Goal: Transaction & Acquisition: Purchase product/service

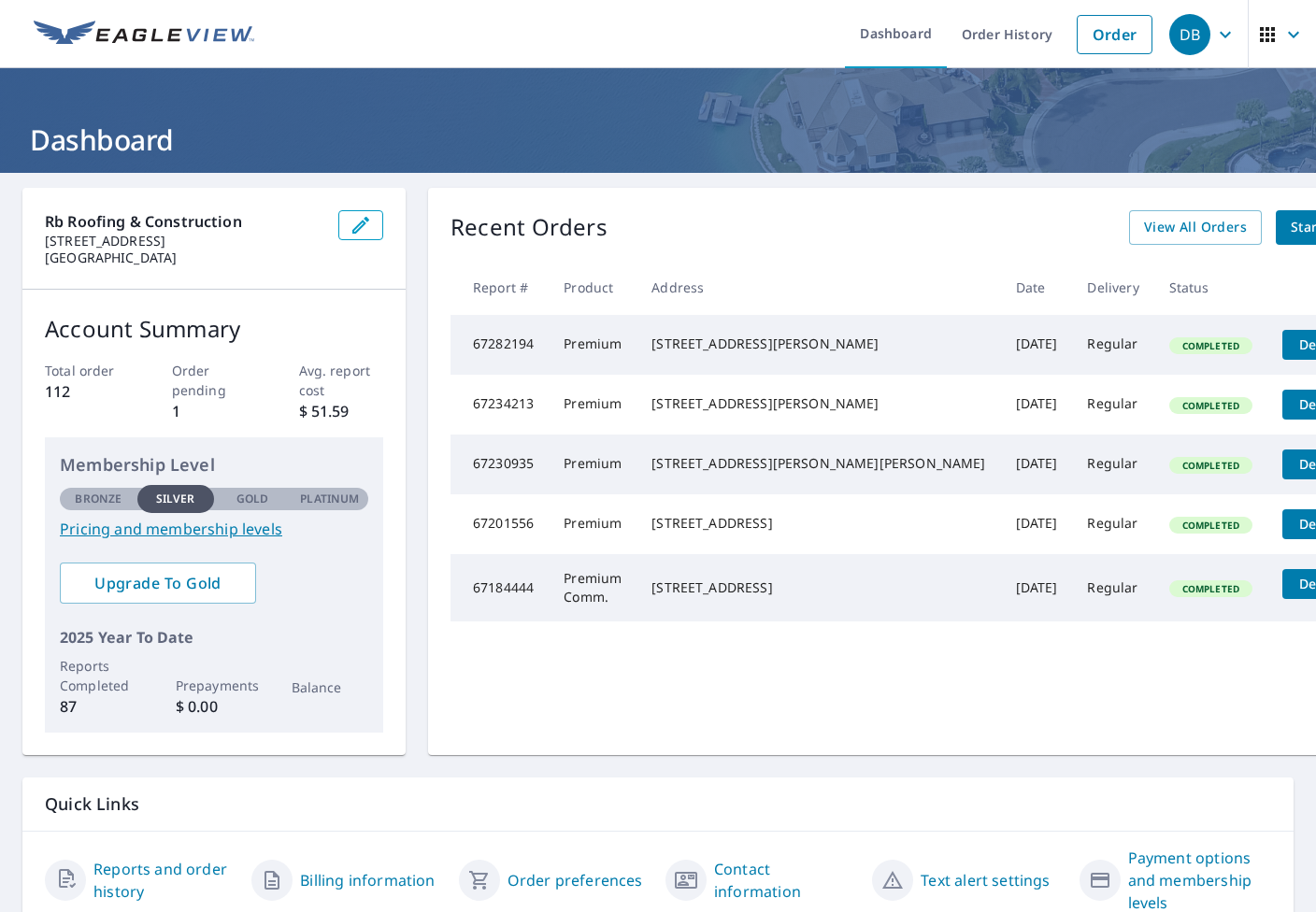
click at [1257, 38] on icon "button" at bounding box center [1268, 35] width 23 height 23
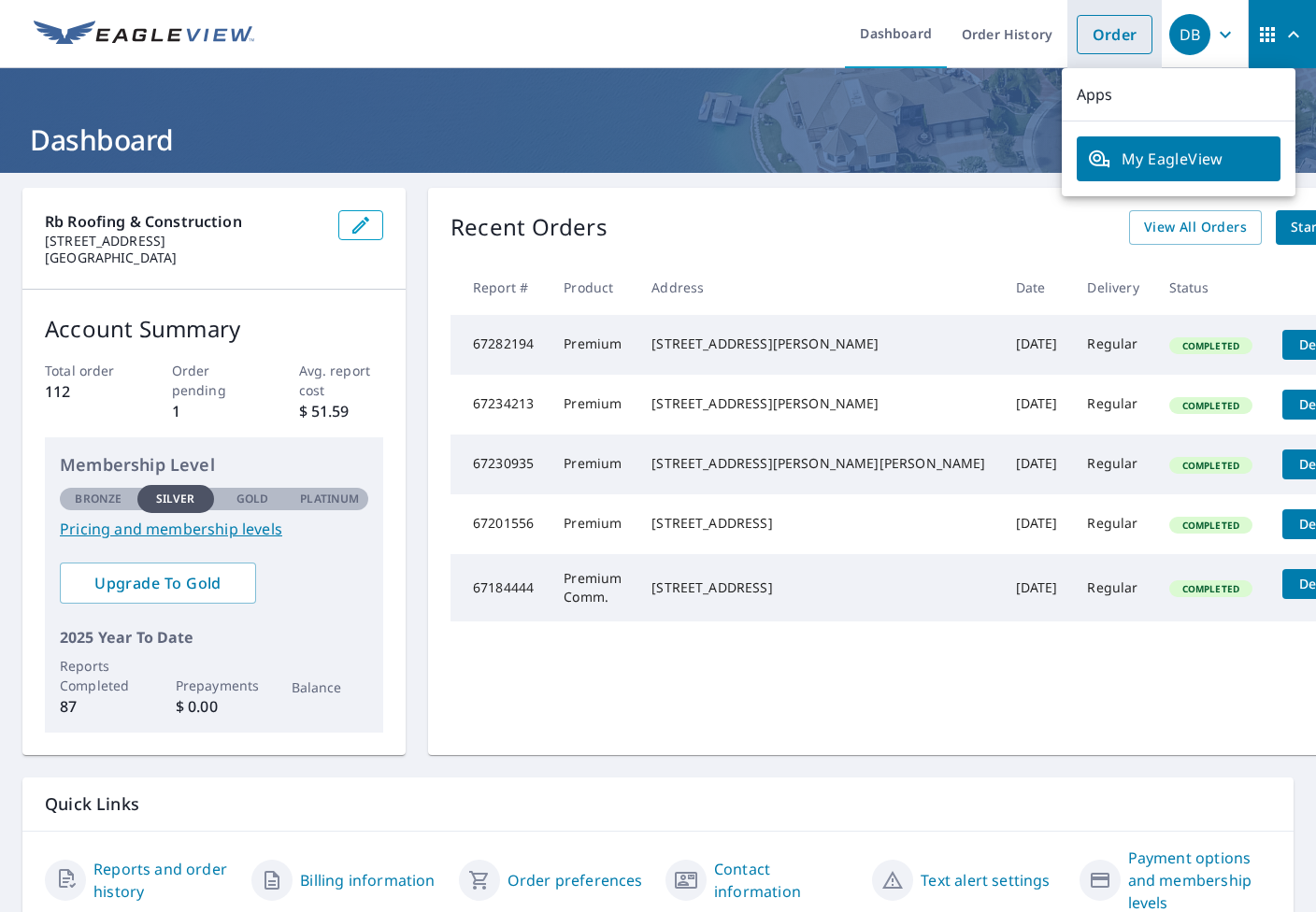
click at [1092, 35] on link "Order" at bounding box center [1115, 35] width 76 height 39
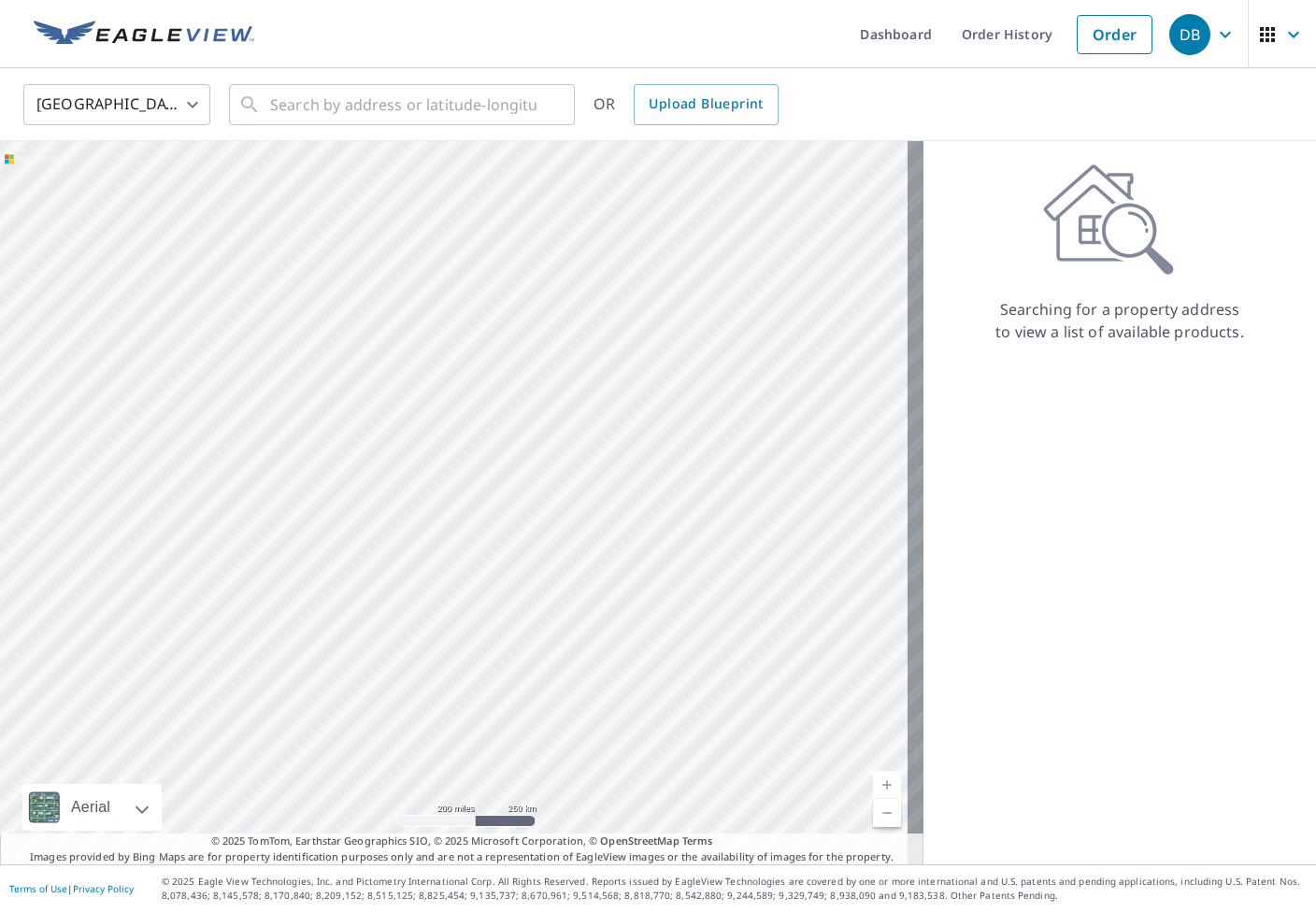
click at [519, 472] on div at bounding box center [461, 502] width 923 height 723
click at [443, 116] on input "text" at bounding box center [404, 105] width 267 height 52
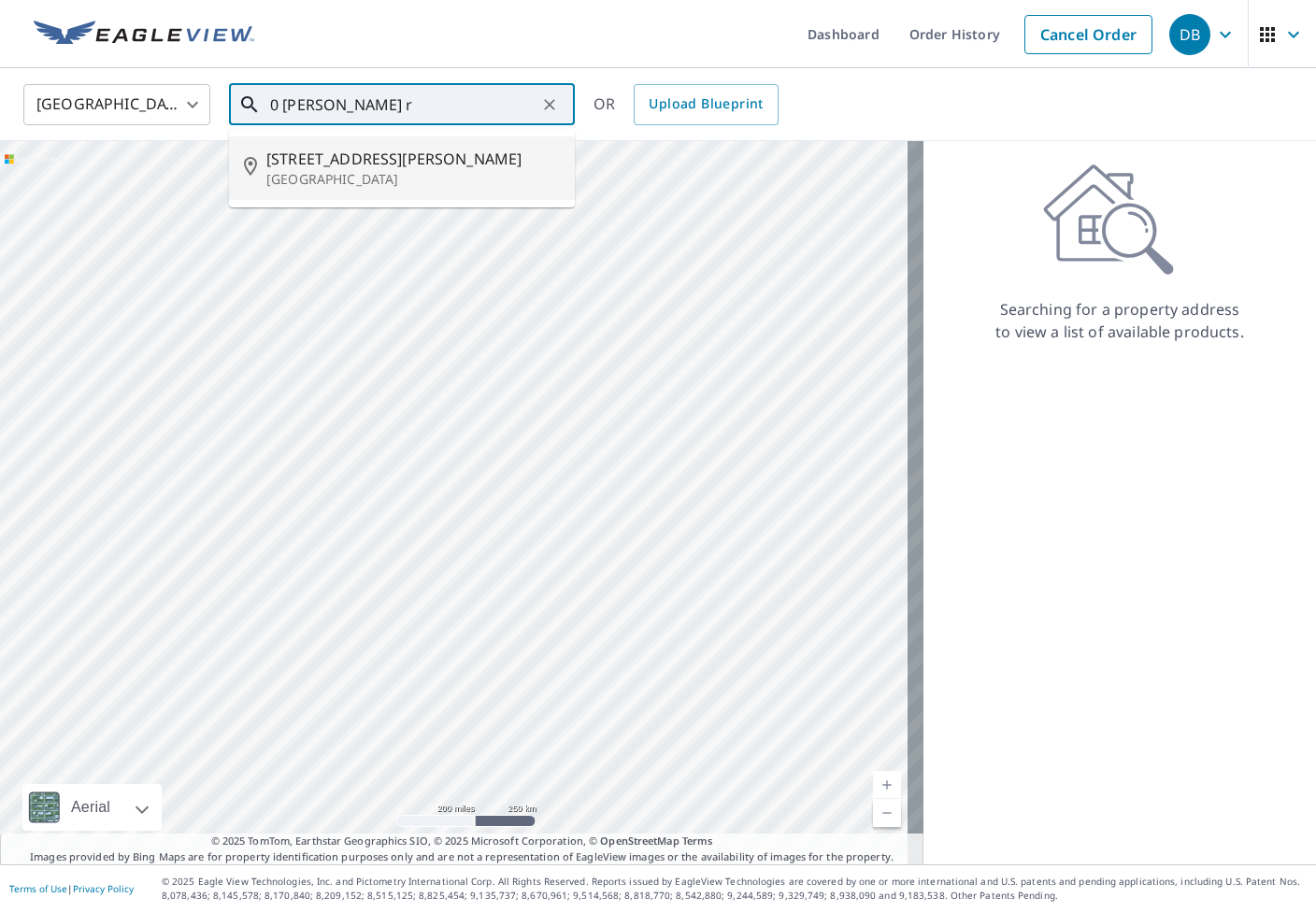
click at [381, 170] on p "[GEOGRAPHIC_DATA]" at bounding box center [413, 179] width 293 height 19
type input "[STREET_ADDRESS][PERSON_NAME]"
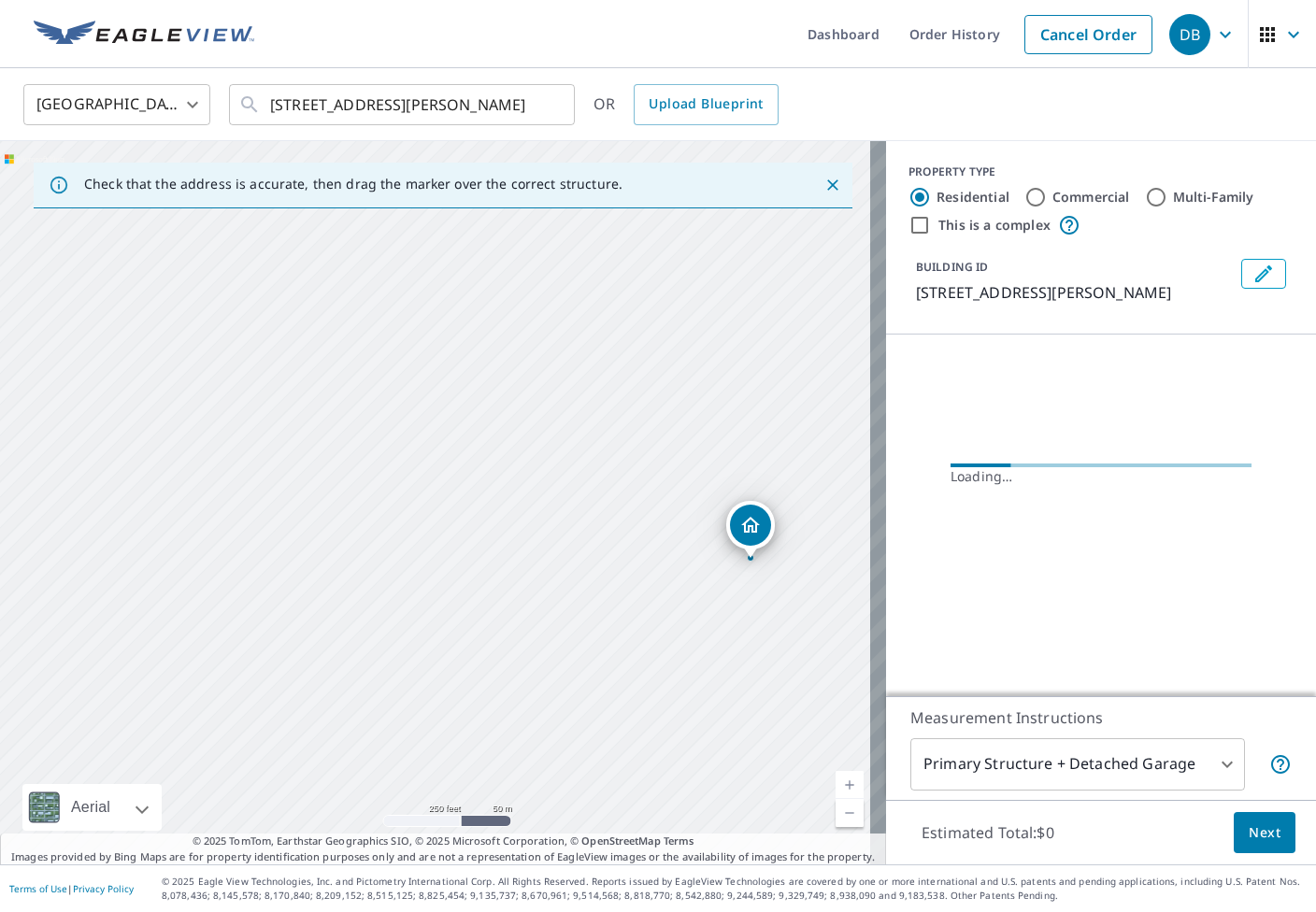
drag, startPoint x: 194, startPoint y: 492, endPoint x: 507, endPoint y: 549, distance: 318.1
click at [507, 549] on div "[STREET_ADDRESS][PERSON_NAME]" at bounding box center [443, 502] width 887 height 723
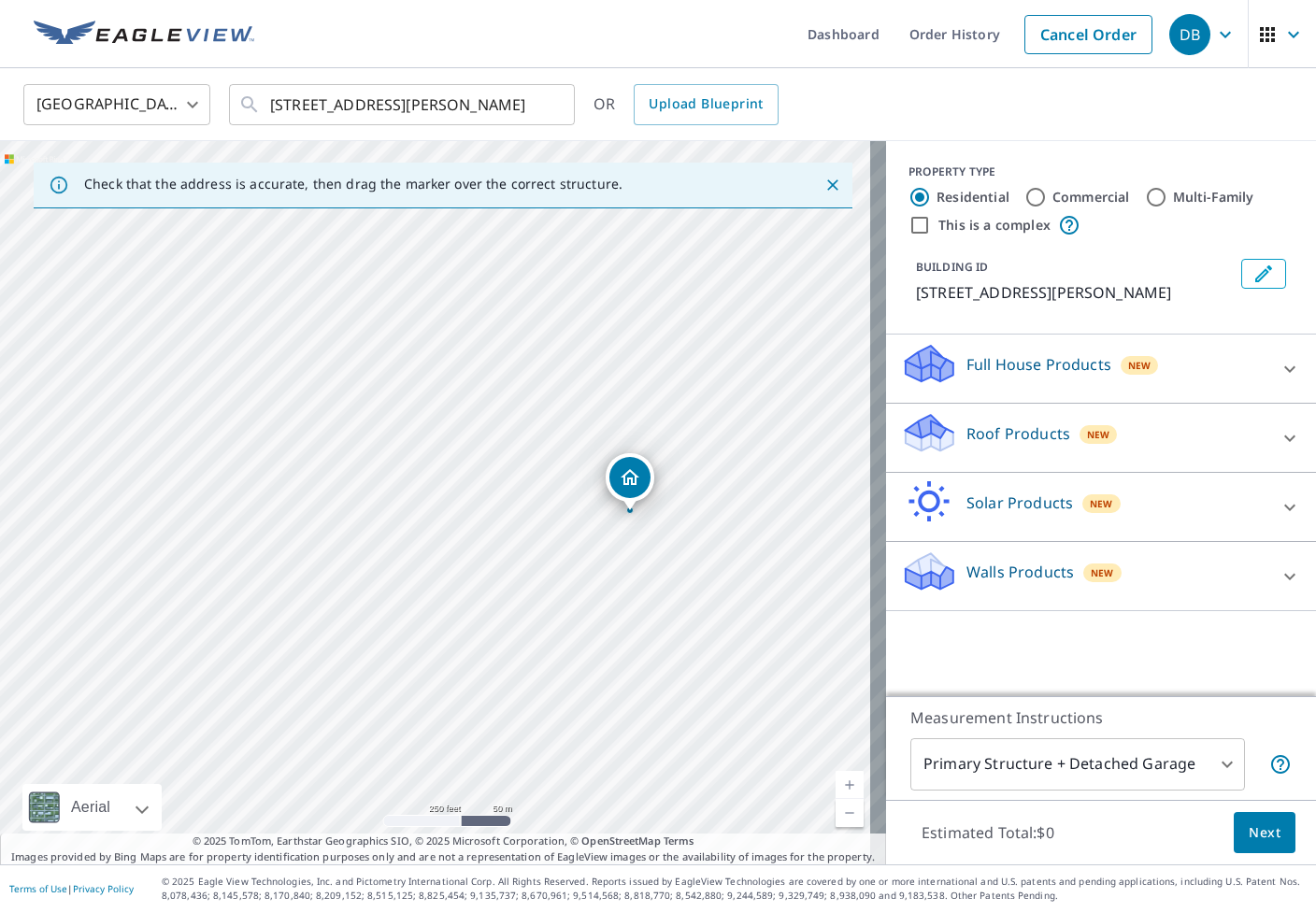
drag, startPoint x: 657, startPoint y: 443, endPoint x: 851, endPoint y: 454, distance: 194.3
click at [851, 454] on div "[STREET_ADDRESS][PERSON_NAME]" at bounding box center [443, 502] width 887 height 723
drag, startPoint x: 636, startPoint y: 485, endPoint x: 191, endPoint y: 482, distance: 445.0
click at [191, 482] on div "[STREET_ADDRESS][PERSON_NAME]" at bounding box center [443, 502] width 887 height 723
click at [1244, 381] on div "Full House Products New" at bounding box center [1084, 369] width 366 height 53
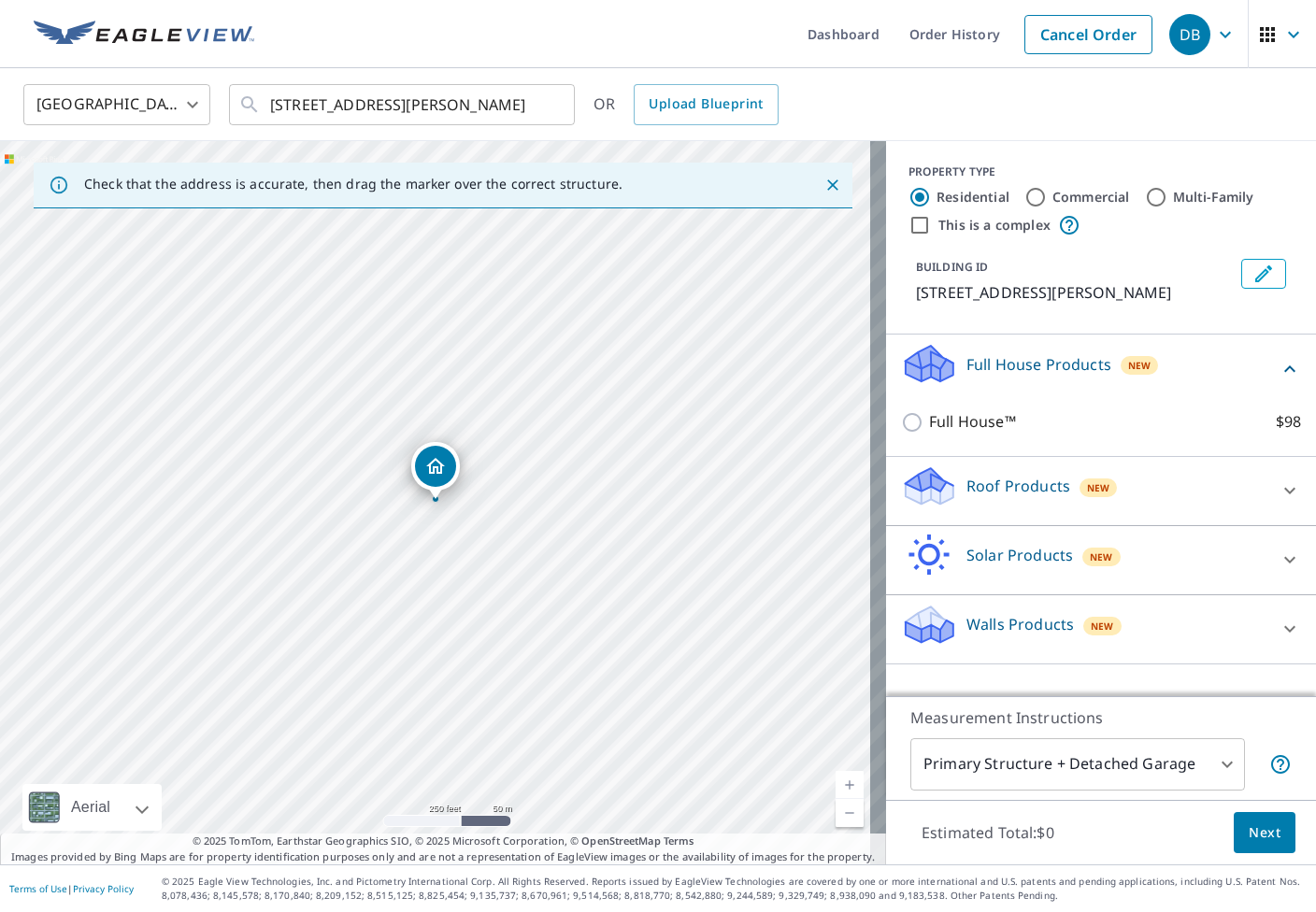
click at [1281, 484] on icon at bounding box center [1289, 491] width 23 height 23
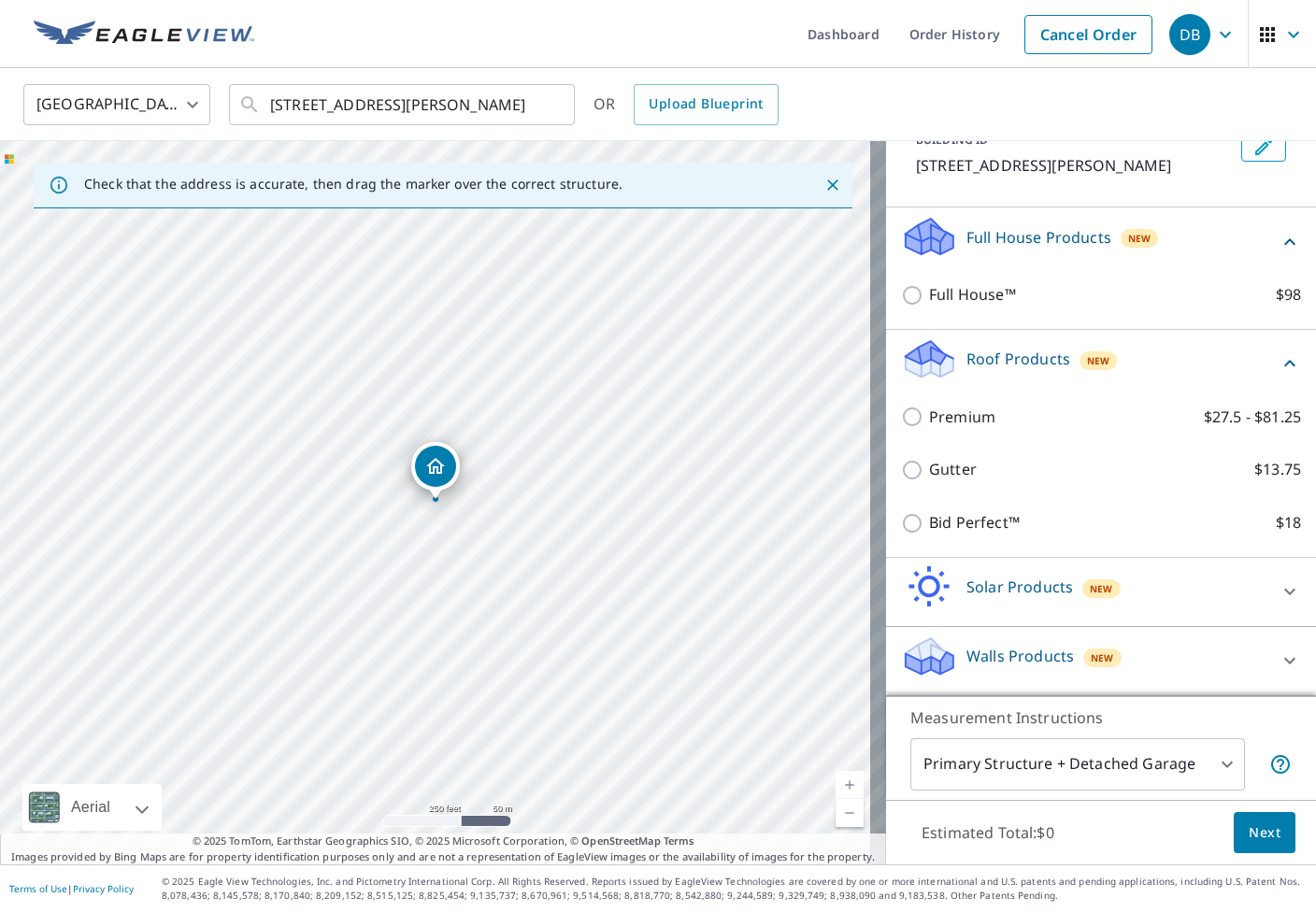
scroll to position [129, 0]
click at [1278, 600] on icon at bounding box center [1289, 591] width 23 height 23
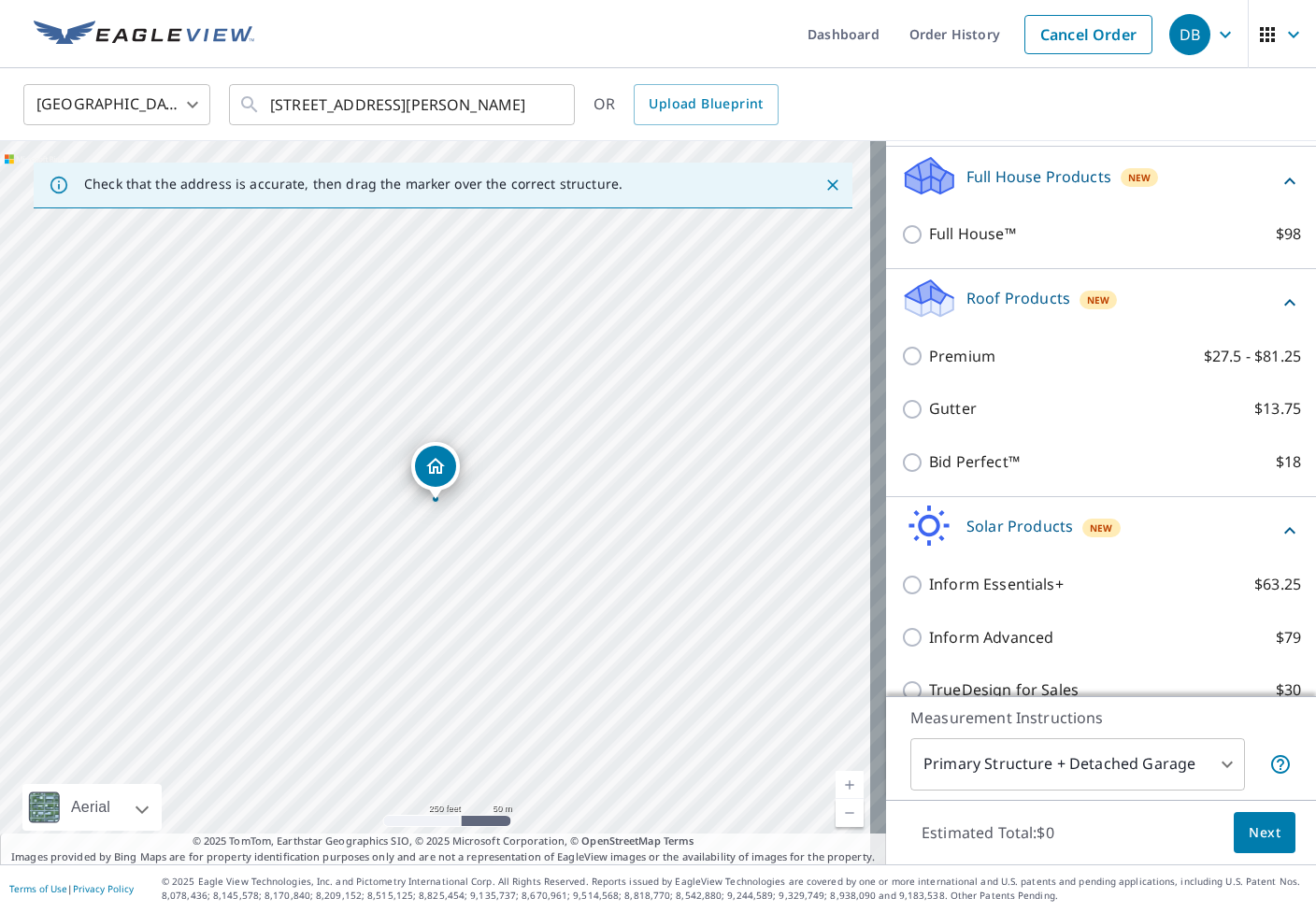
scroll to position [342, 0]
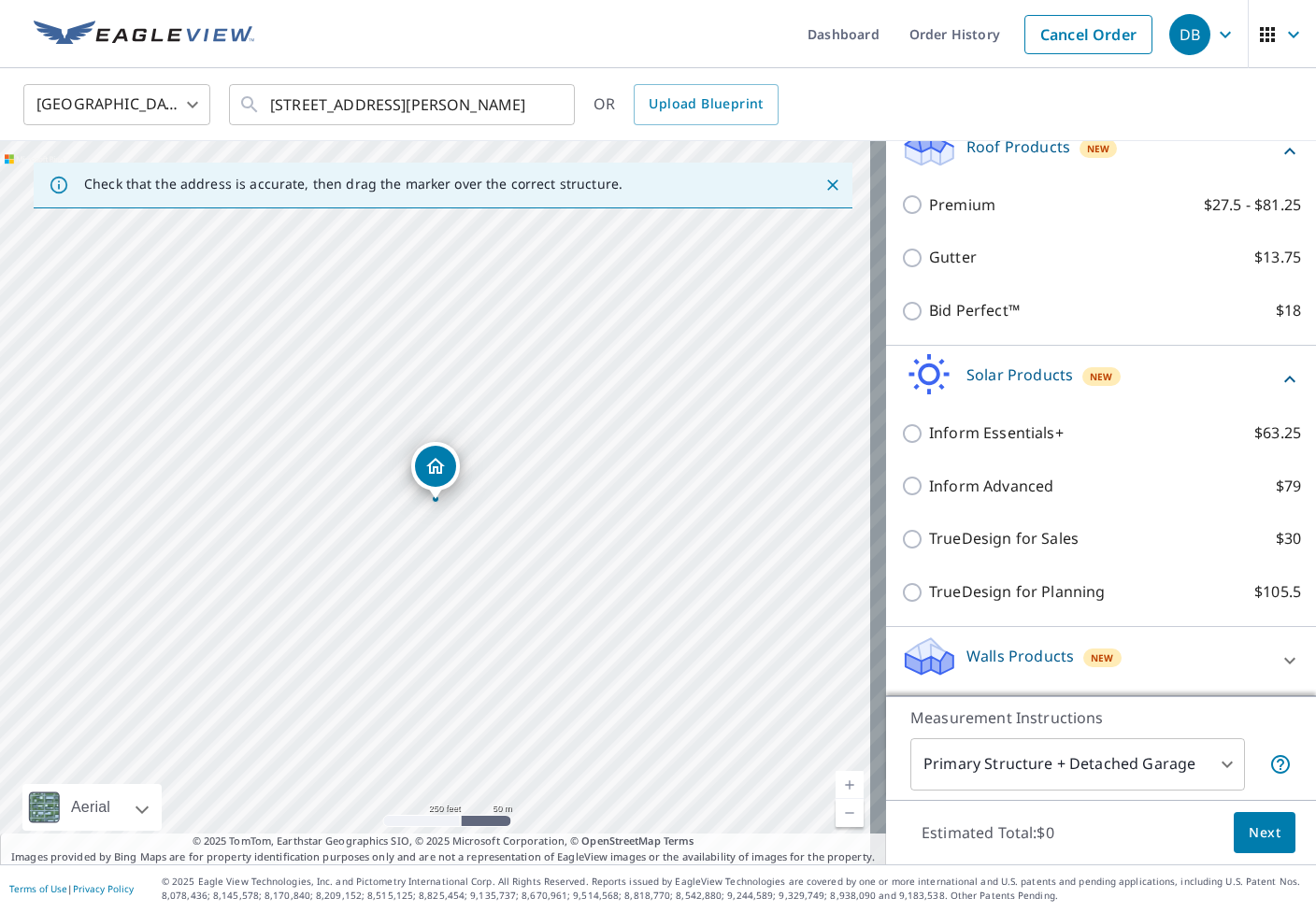
click at [1268, 655] on div at bounding box center [1289, 660] width 44 height 44
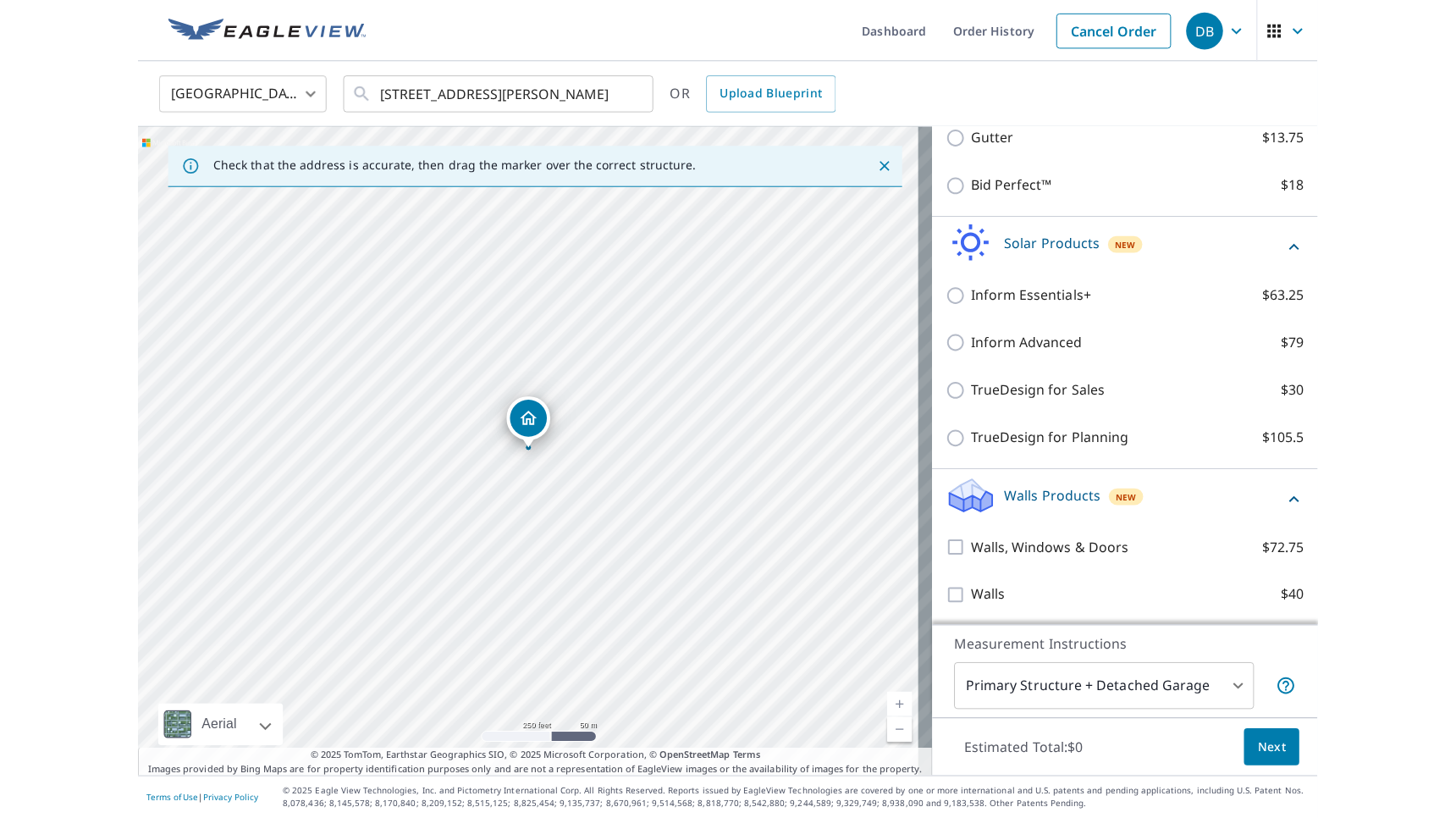
scroll to position [407, 0]
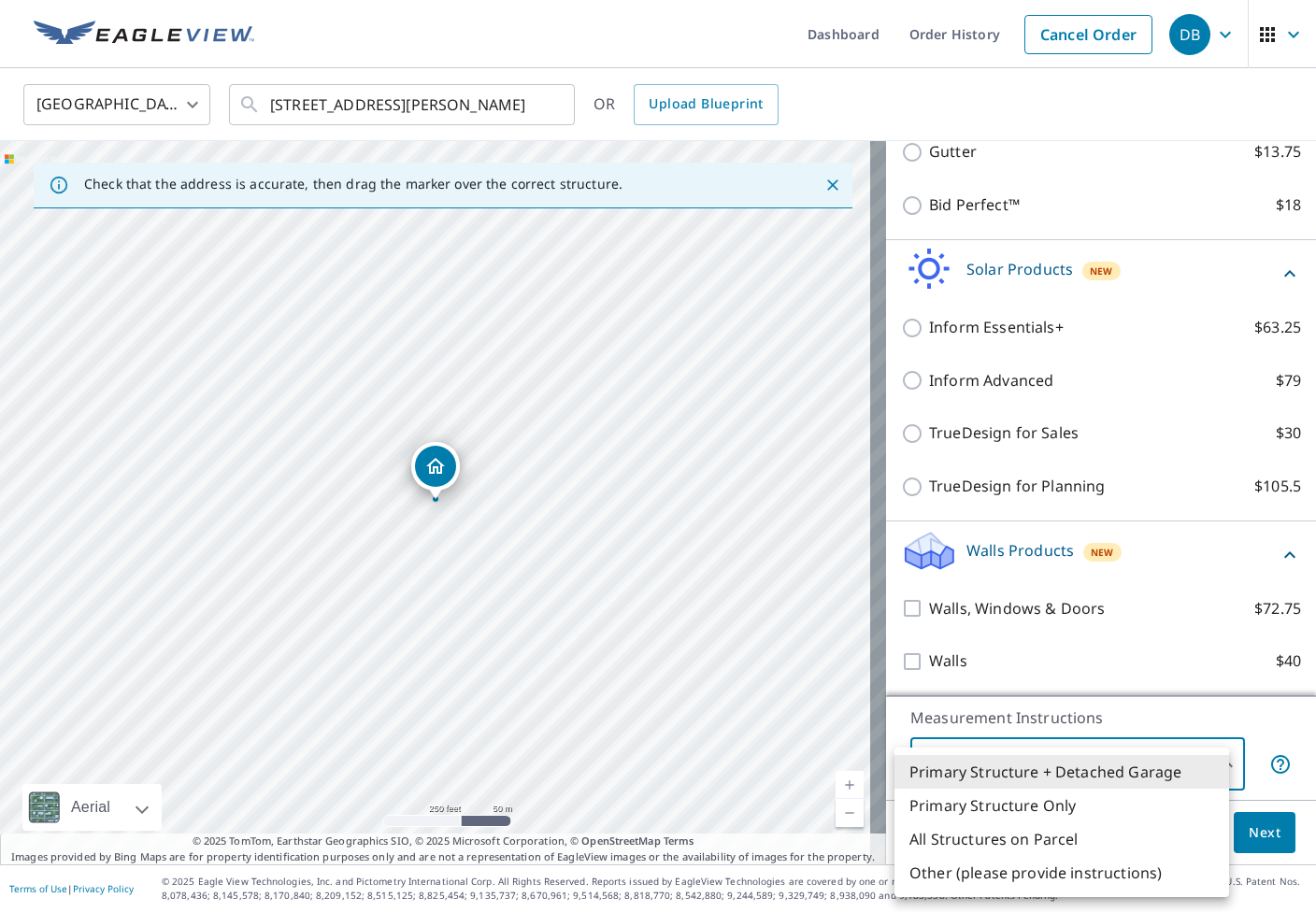
click at [1089, 767] on body "DB DB Dashboard Order History Cancel Order DB [GEOGRAPHIC_DATA] [GEOGRAPHIC_DAT…" at bounding box center [658, 456] width 1316 height 912
click at [1115, 882] on li "Other (please provide instructions)" at bounding box center [1061, 873] width 335 height 34
type input "5"
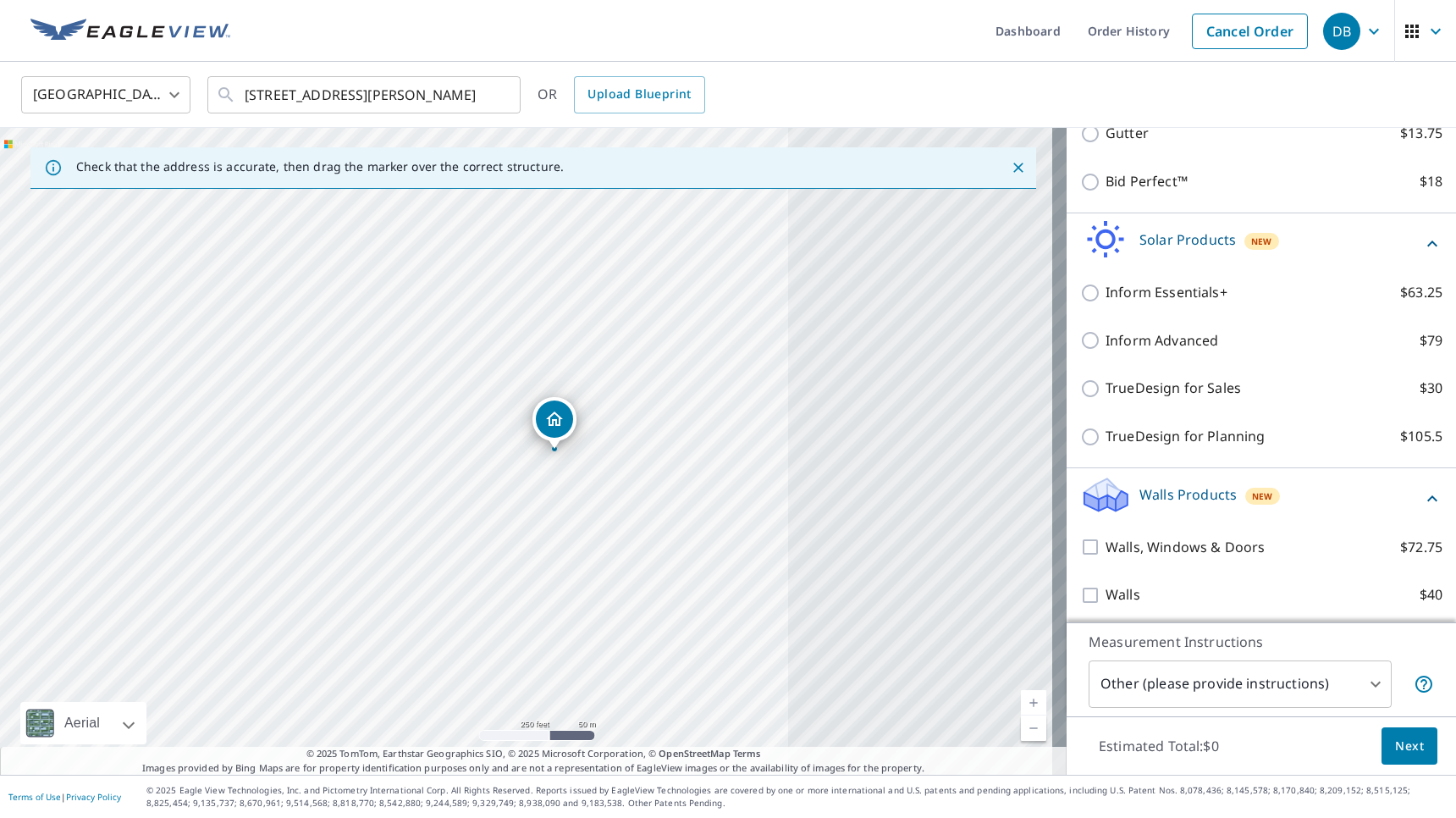
drag, startPoint x: 526, startPoint y: 412, endPoint x: 549, endPoint y: 413, distance: 23.0
click at [549, 413] on div "[STREET_ADDRESS][PERSON_NAME]" at bounding box center [533, 451] width 1066 height 646
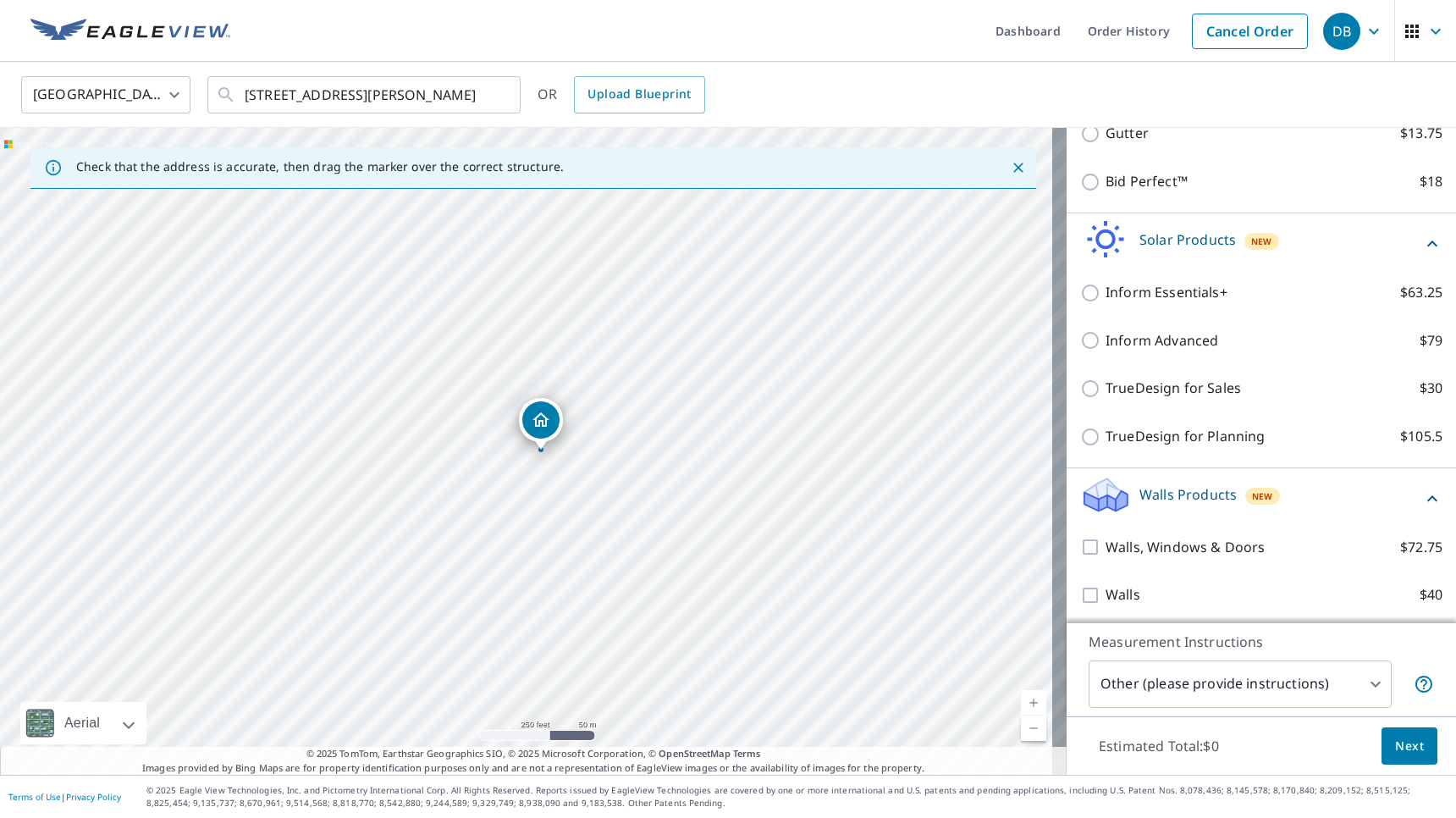
drag, startPoint x: 530, startPoint y: 417, endPoint x: 551, endPoint y: 418, distance: 21.0
click at [551, 418] on div "[STREET_ADDRESS][PERSON_NAME]" at bounding box center [533, 451] width 1066 height 646
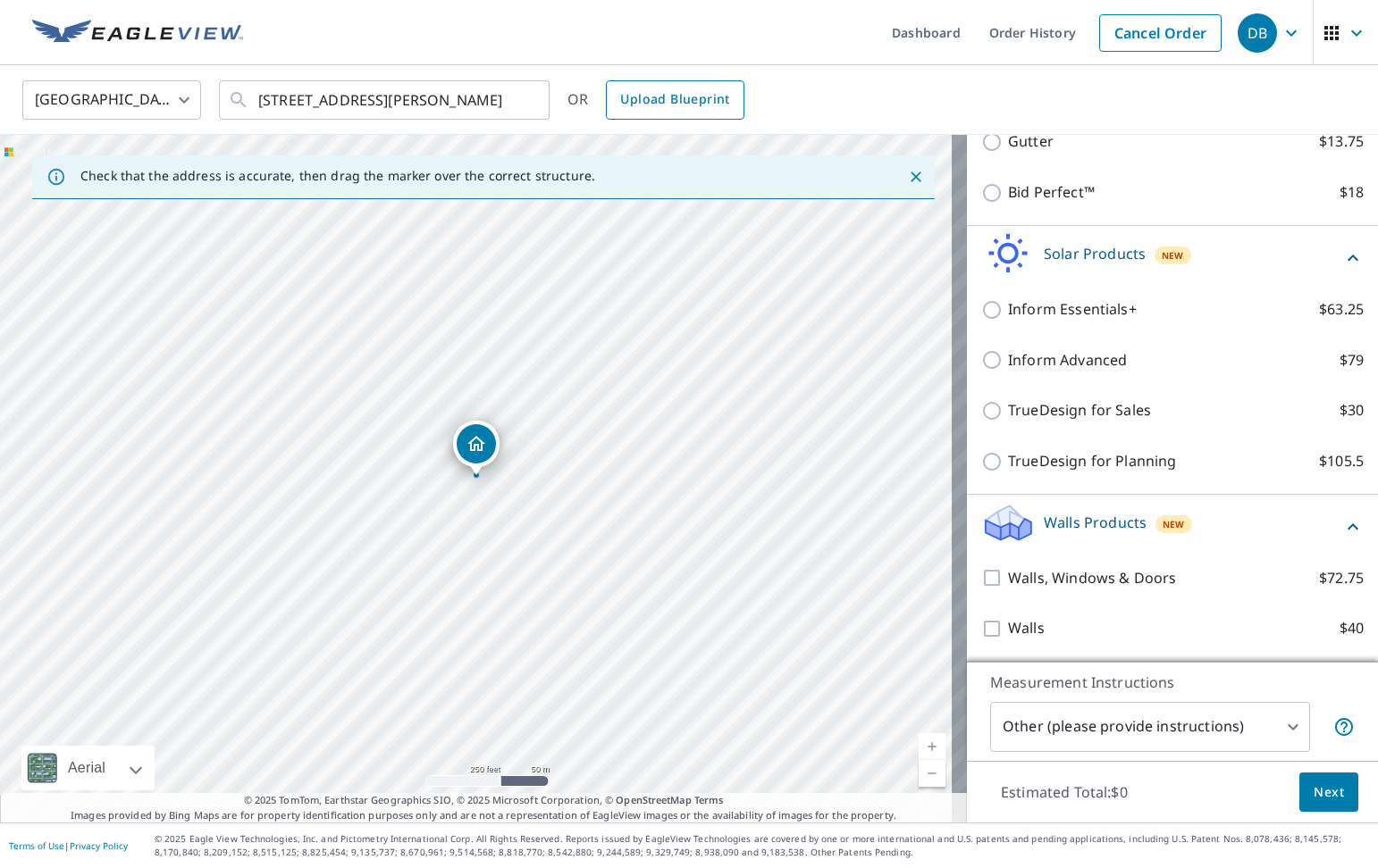
click at [720, 96] on span "Upload Blueprint" at bounding box center [675, 100] width 109 height 23
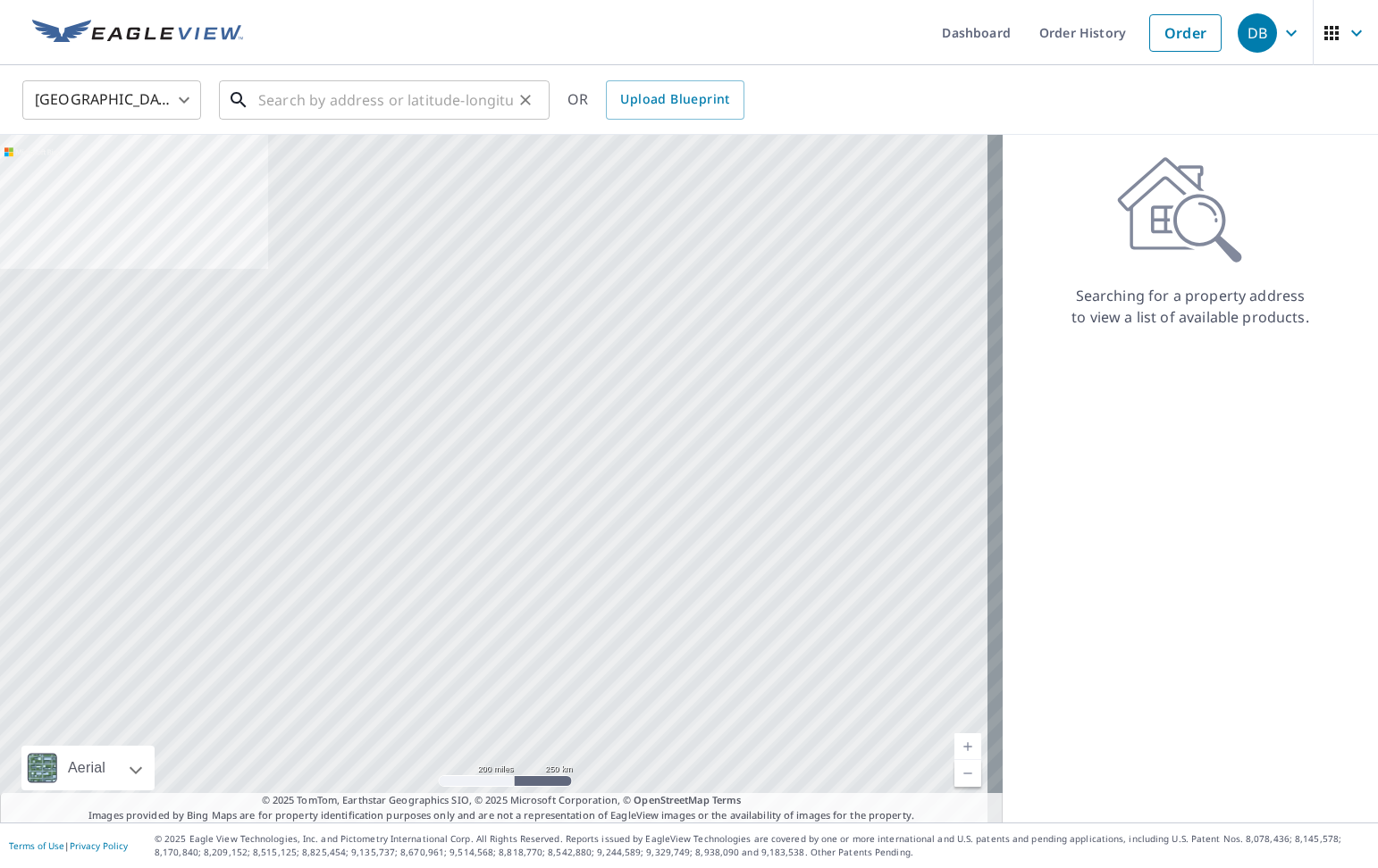
click at [352, 99] on input "text" at bounding box center [386, 100] width 255 height 50
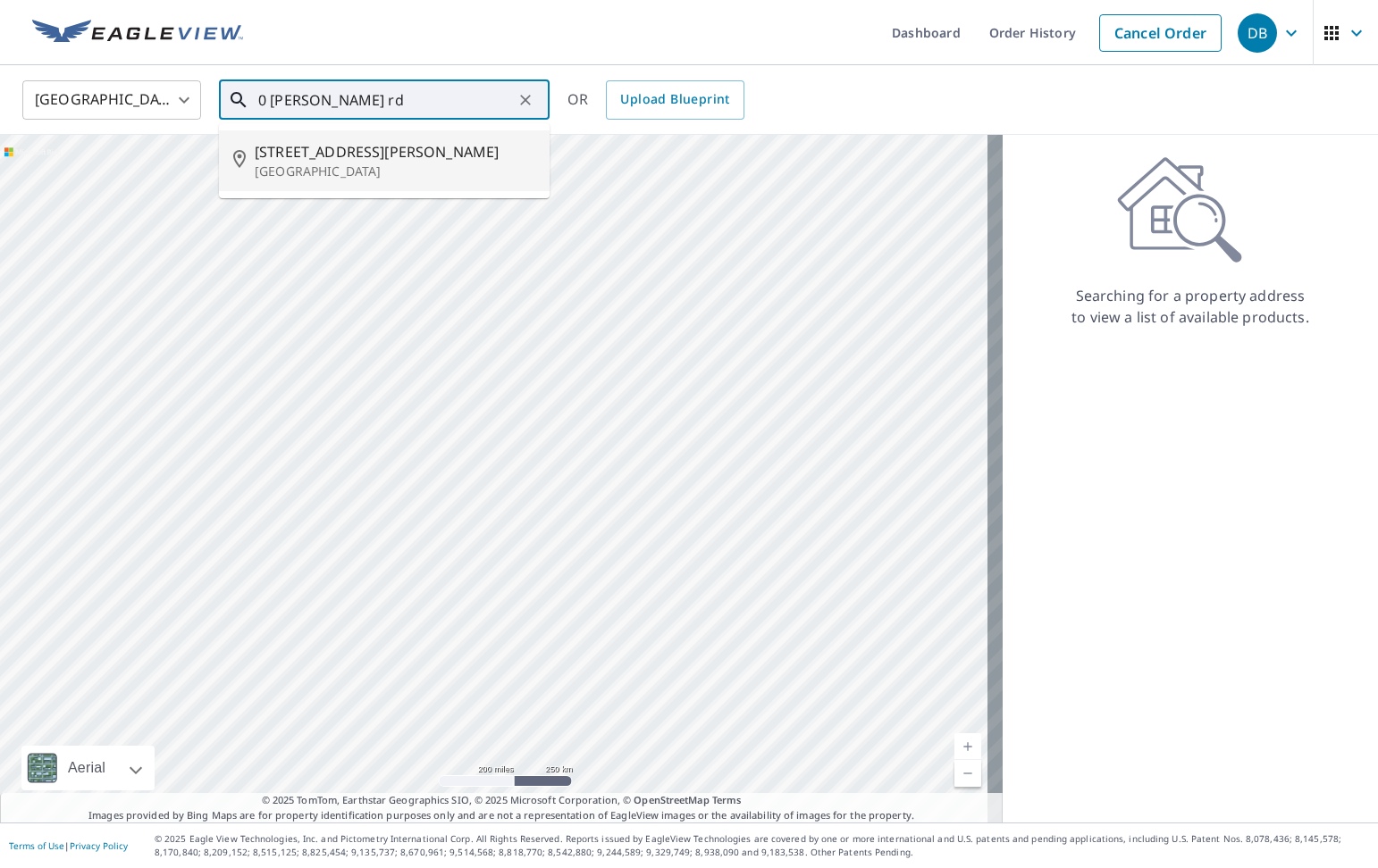
click at [439, 168] on p "[GEOGRAPHIC_DATA]" at bounding box center [395, 171] width 280 height 18
type input "[STREET_ADDRESS][PERSON_NAME]"
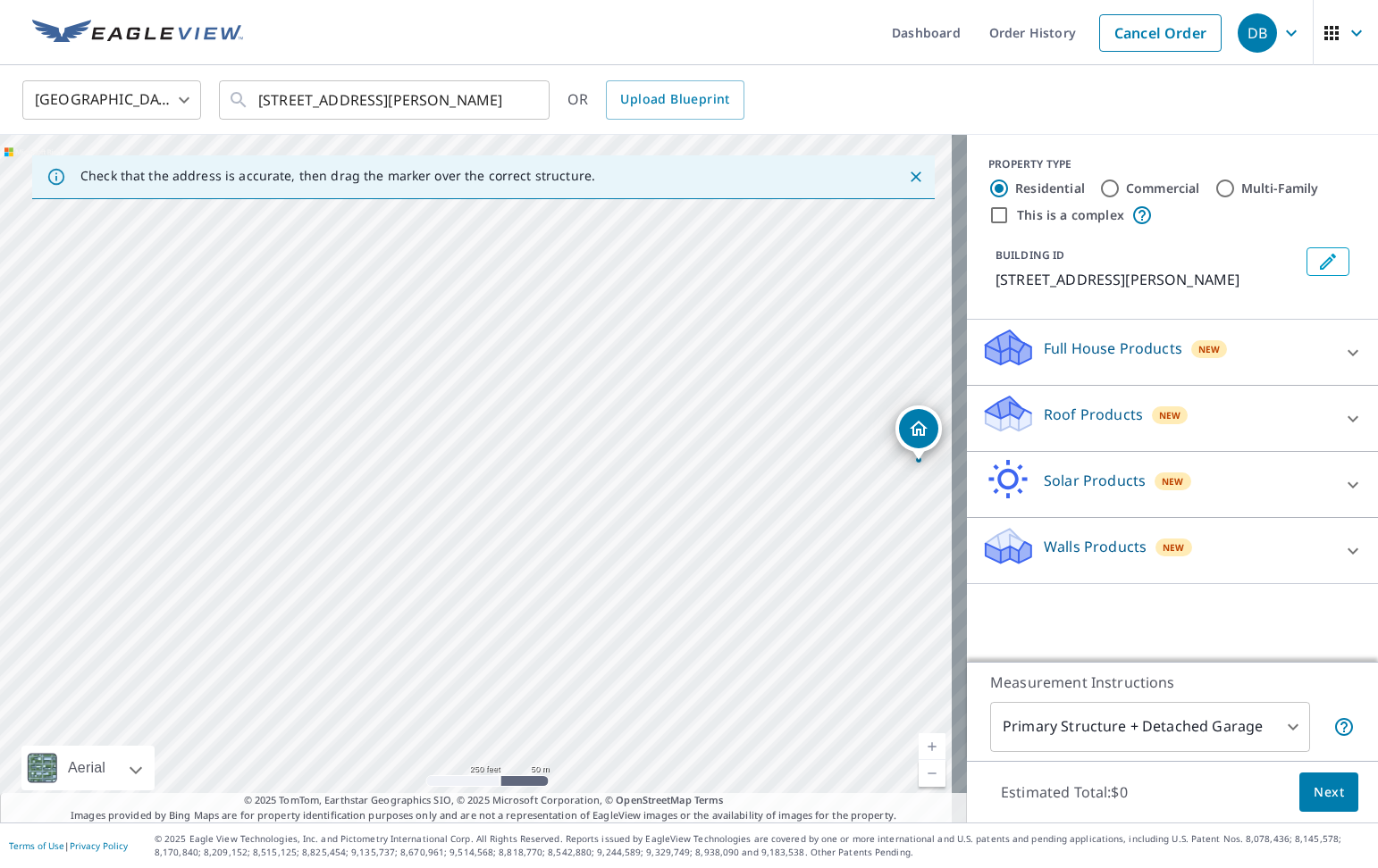
drag, startPoint x: 227, startPoint y: 462, endPoint x: 724, endPoint y: 444, distance: 497.3
click at [726, 446] on div "[STREET_ADDRESS][PERSON_NAME]" at bounding box center [483, 478] width 966 height 688
drag, startPoint x: 741, startPoint y: 442, endPoint x: 671, endPoint y: 423, distance: 72.5
click at [671, 423] on div "[STREET_ADDRESS][PERSON_NAME]" at bounding box center [483, 478] width 966 height 688
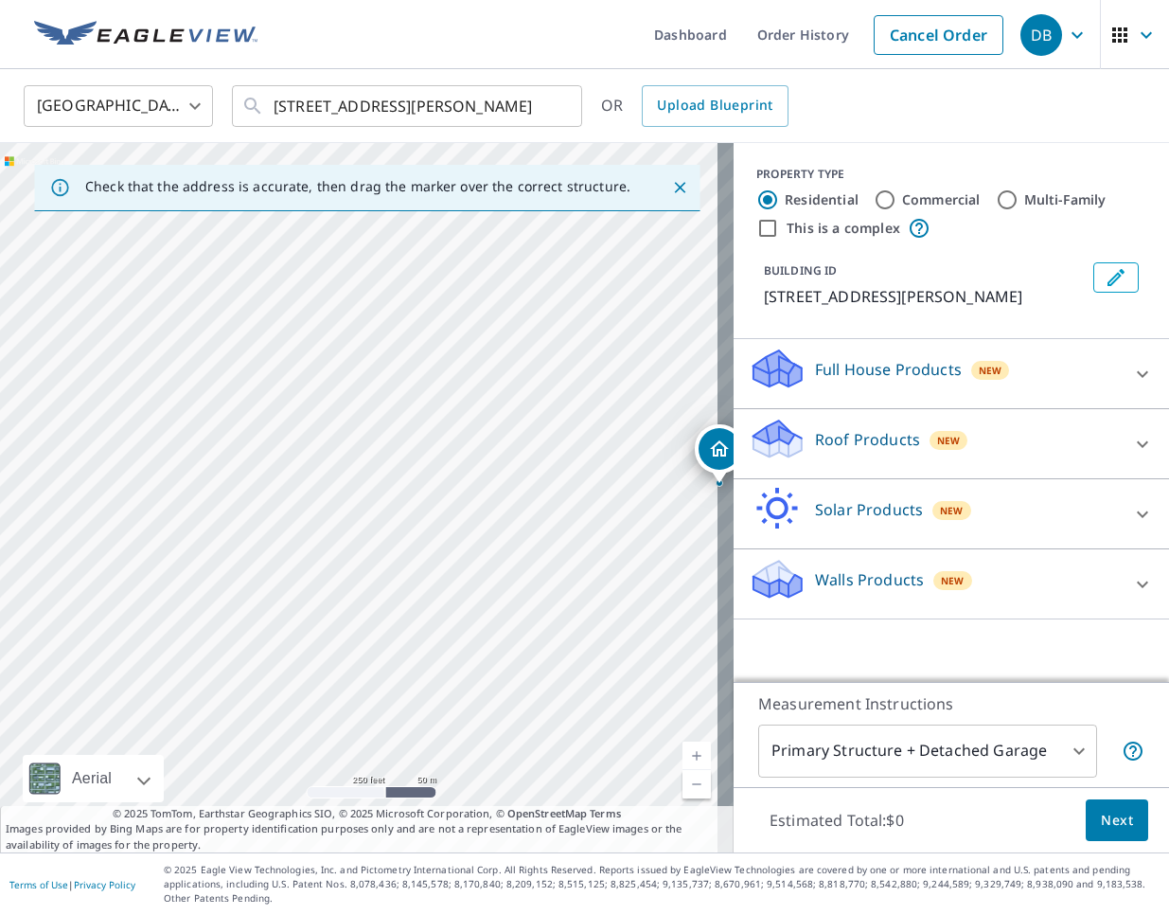
drag, startPoint x: 126, startPoint y: 516, endPoint x: 501, endPoint y: 508, distance: 375.0
click at [501, 508] on div "[STREET_ADDRESS][PERSON_NAME]" at bounding box center [367, 497] width 734 height 709
drag, startPoint x: 343, startPoint y: 497, endPoint x: 484, endPoint y: 493, distance: 141.1
click at [484, 493] on div "[STREET_ADDRESS][PERSON_NAME]" at bounding box center [367, 497] width 734 height 709
drag, startPoint x: 479, startPoint y: 525, endPoint x: 518, endPoint y: 498, distance: 47.0
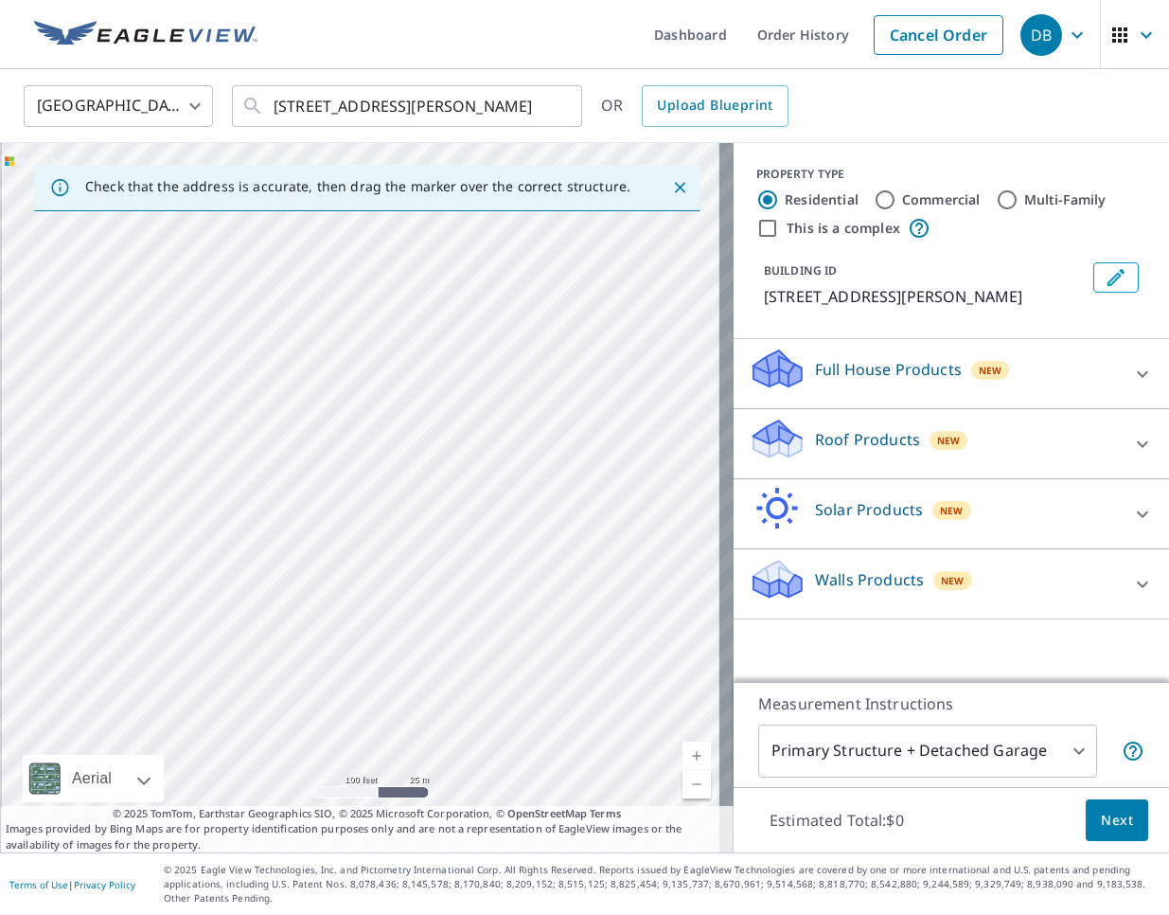
click at [518, 498] on div "[STREET_ADDRESS][PERSON_NAME]" at bounding box center [367, 497] width 734 height 709
drag, startPoint x: 591, startPoint y: 494, endPoint x: 507, endPoint y: 488, distance: 84.5
click at [507, 488] on div "[STREET_ADDRESS][PERSON_NAME]" at bounding box center [367, 497] width 734 height 709
